Goal: Information Seeking & Learning: Learn about a topic

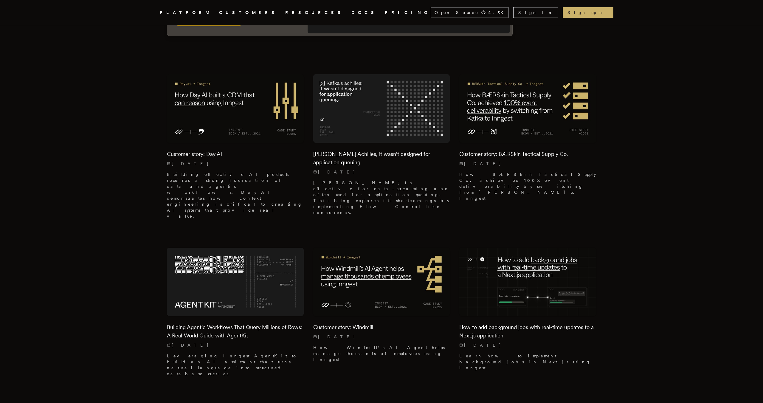
scroll to position [161, 0]
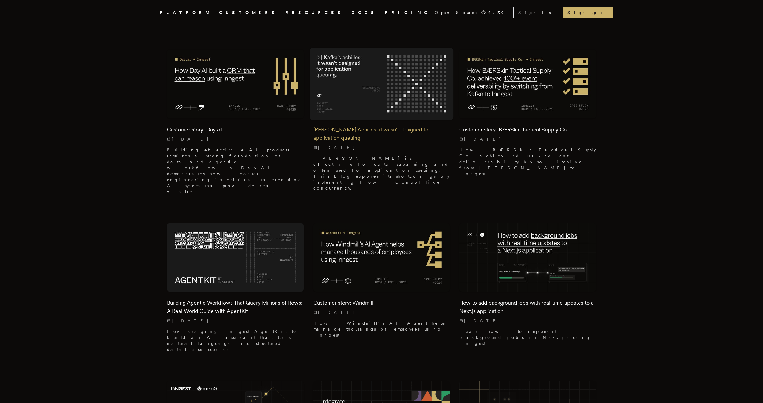
click at [389, 130] on h2 "Kafka's Achilles, it wasn't designed for application queuing" at bounding box center [381, 133] width 137 height 17
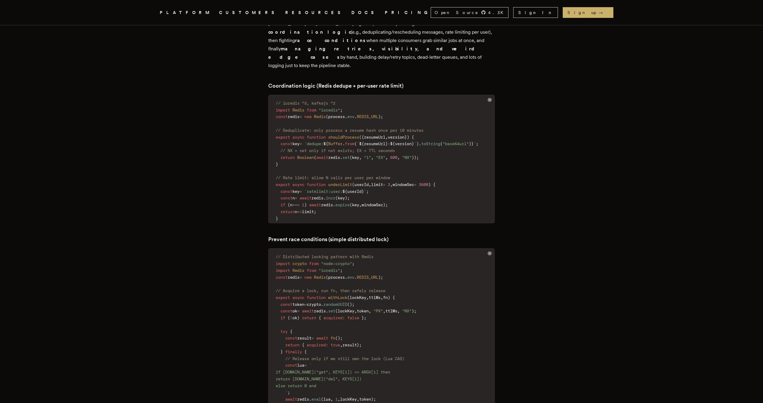
scroll to position [735, 0]
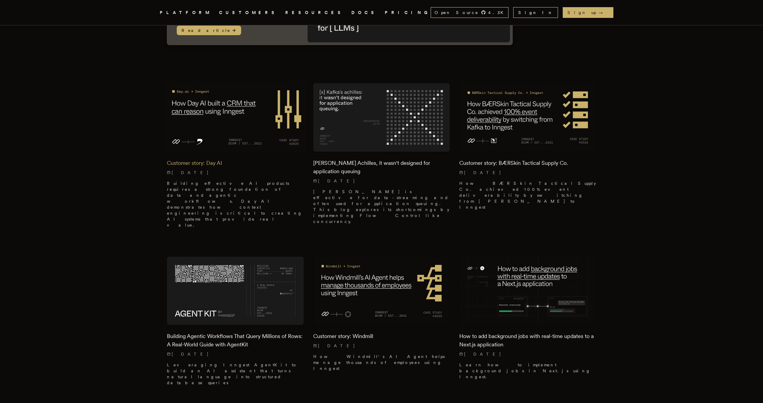
scroll to position [148, 0]
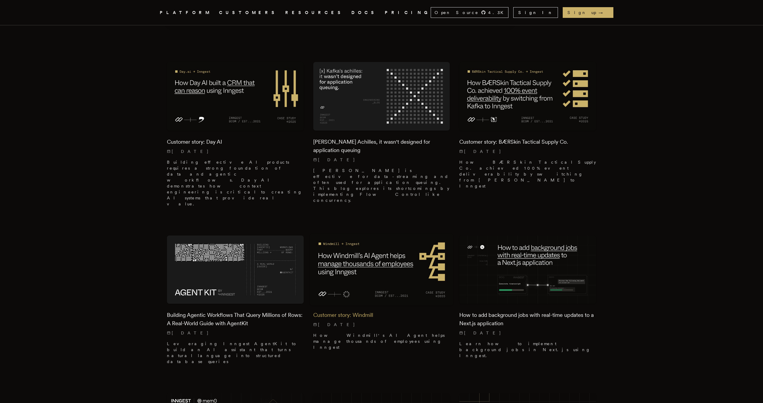
click at [354, 311] on h2 "Customer story: Windmill" at bounding box center [381, 315] width 137 height 8
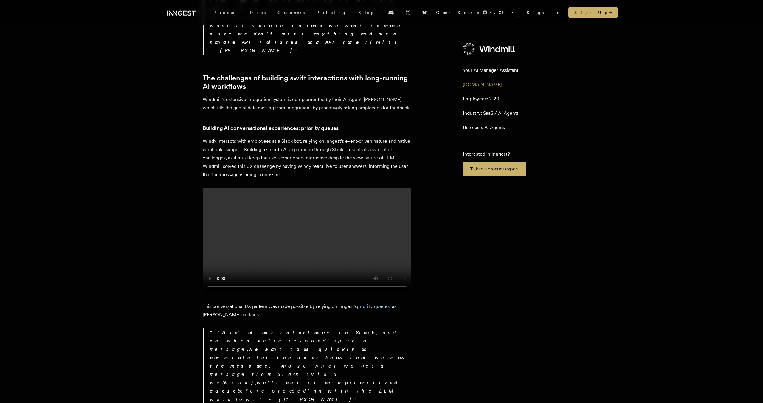
scroll to position [990, 0]
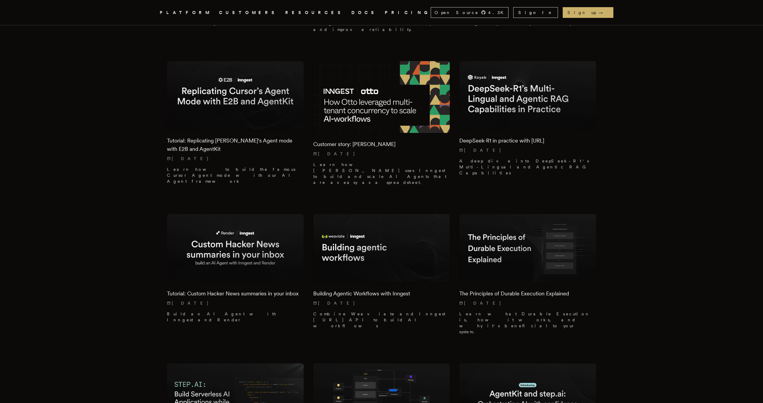
scroll to position [626, 0]
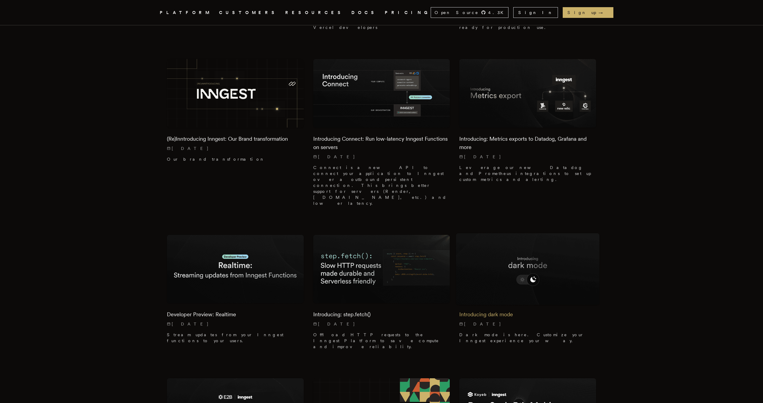
click at [514, 303] on div "Introducing dark mode 2/26/2025 Dark mode is here. Customize your Inngest exper…" at bounding box center [527, 325] width 137 height 45
